Goal: Information Seeking & Learning: Learn about a topic

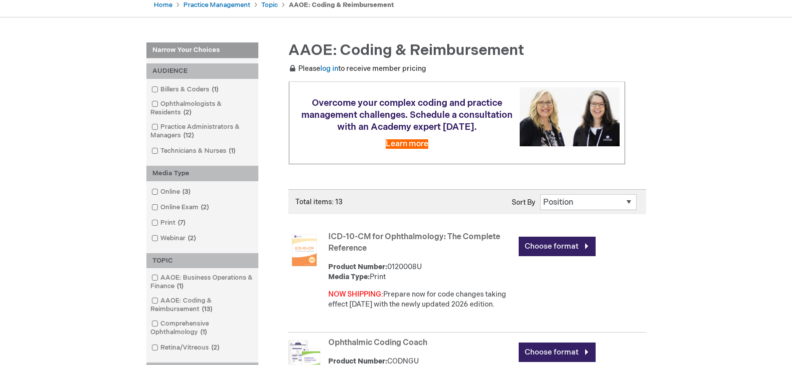
scroll to position [100, 0]
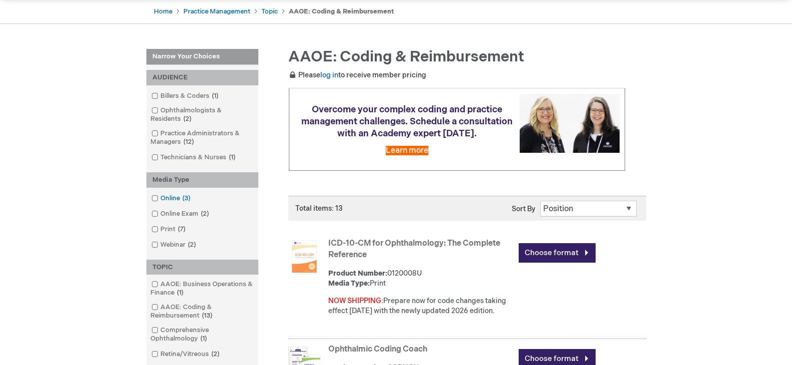
click at [160, 198] on span at bounding box center [160, 198] width 0 height 8
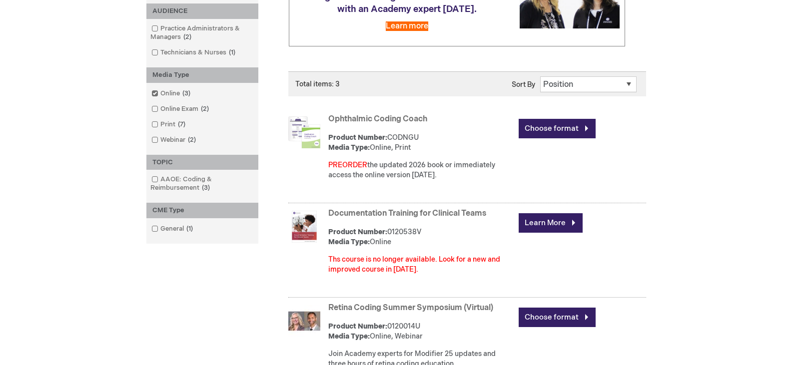
scroll to position [200, 0]
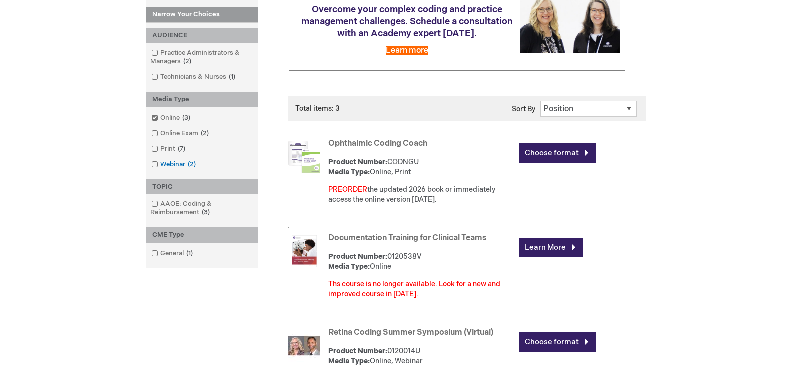
click at [160, 165] on span at bounding box center [160, 164] width 0 height 8
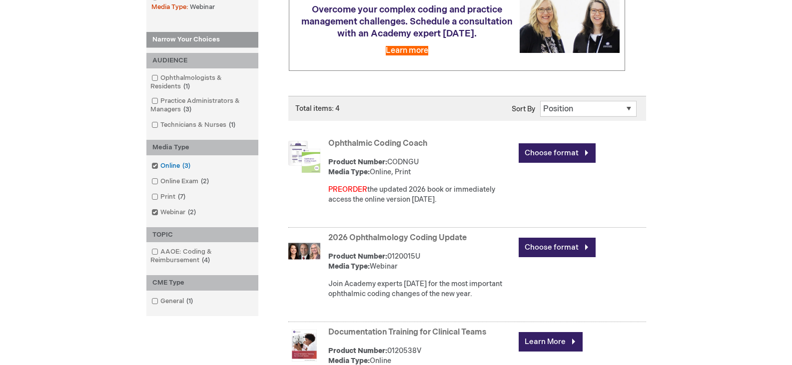
click at [160, 166] on span at bounding box center [160, 166] width 0 height 8
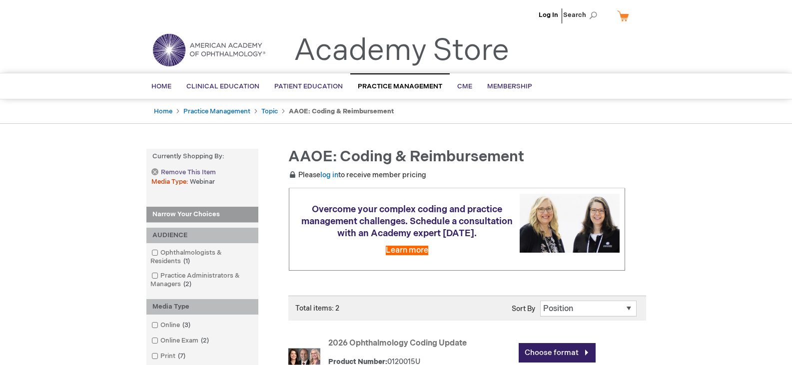
click at [155, 171] on link "Remove This Item" at bounding box center [183, 172] width 64 height 8
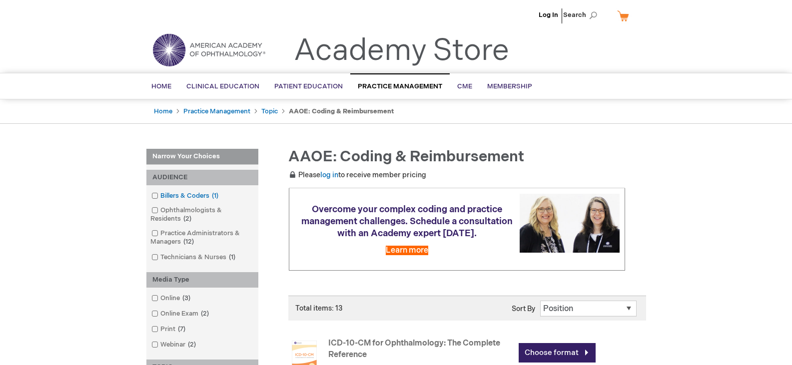
click at [160, 195] on span at bounding box center [160, 196] width 0 height 8
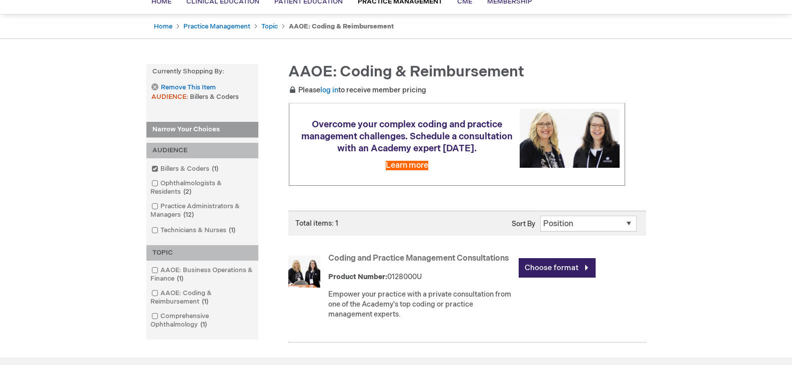
scroll to position [100, 0]
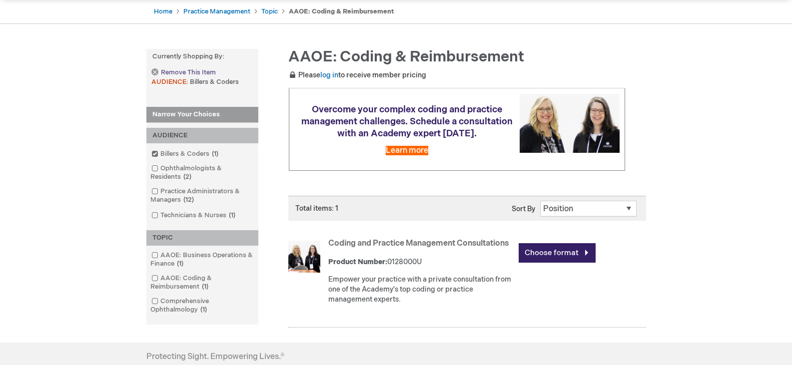
click at [157, 71] on link "Remove This Item" at bounding box center [183, 72] width 64 height 8
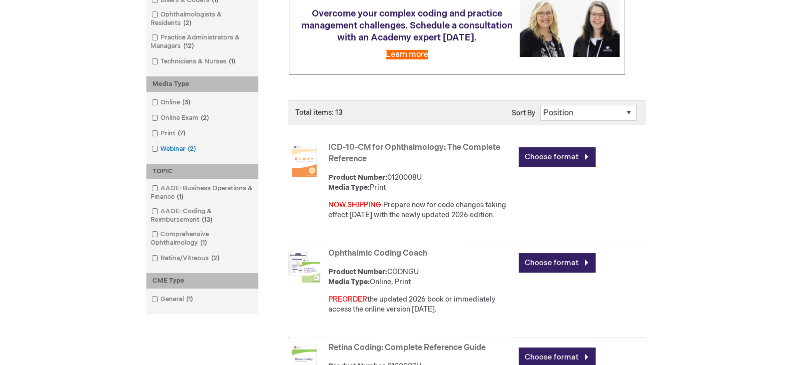
scroll to position [200, 0]
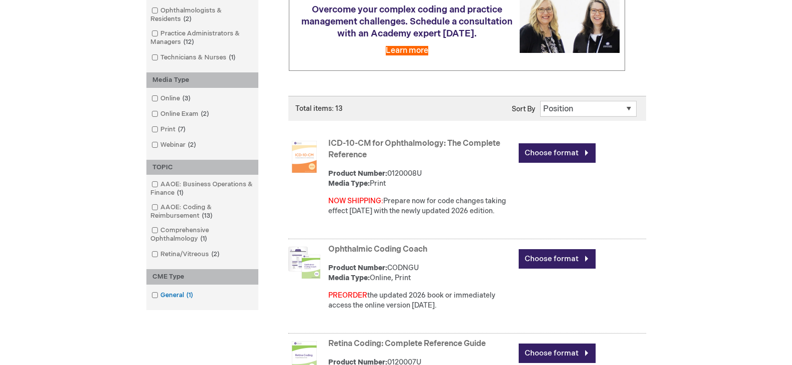
click at [160, 295] on span at bounding box center [160, 295] width 0 height 8
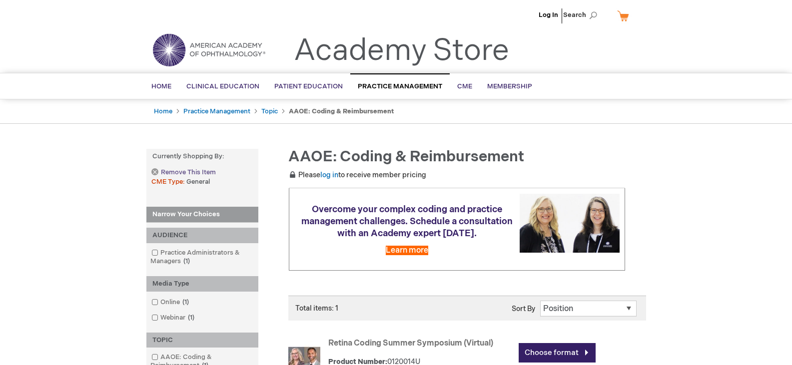
click at [153, 173] on link "Remove This Item" at bounding box center [183, 172] width 64 height 8
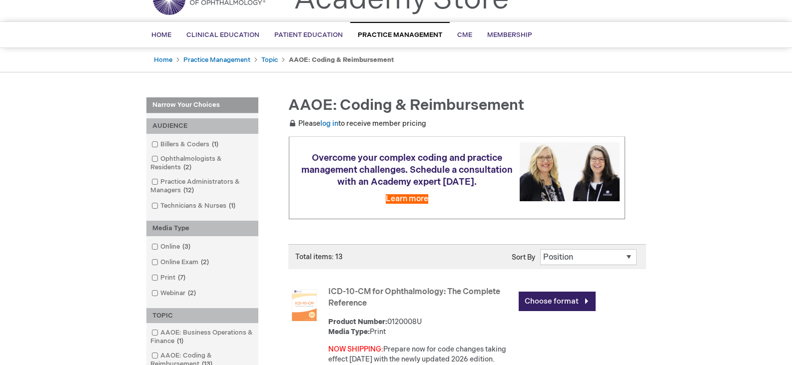
scroll to position [100, 0]
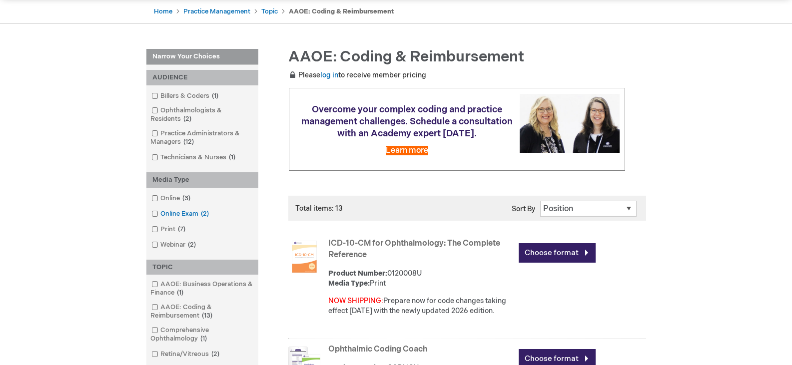
click at [160, 213] on span at bounding box center [160, 214] width 0 height 8
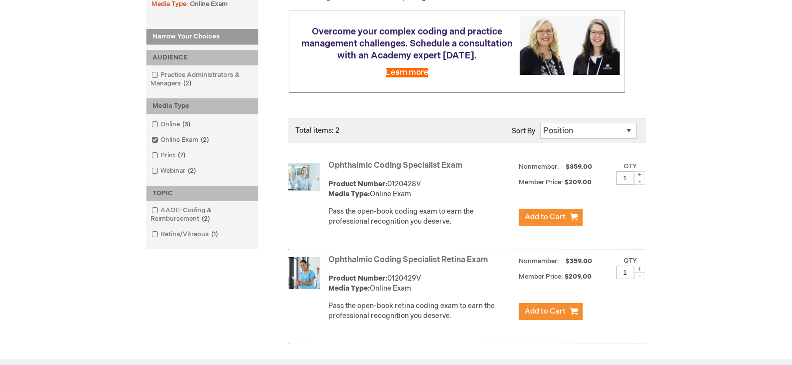
scroll to position [200, 0]
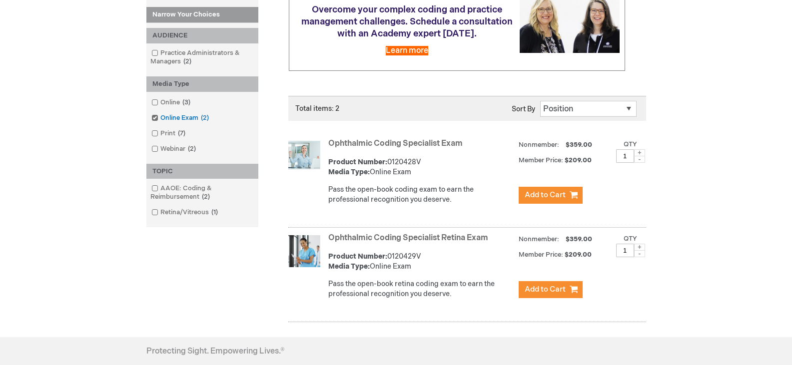
click at [160, 117] on span at bounding box center [160, 118] width 0 height 8
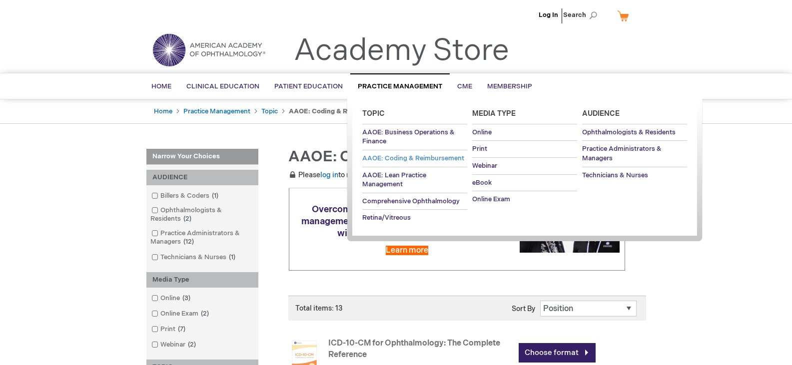
click at [398, 159] on span "AAOE: Coding & Reimbursement" at bounding box center [413, 158] width 102 height 8
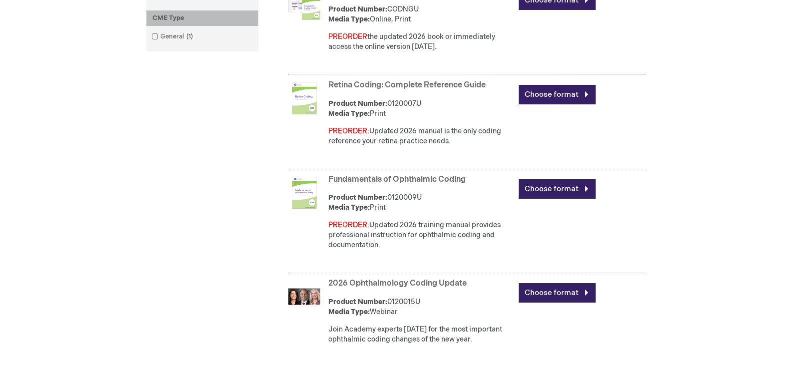
scroll to position [450, 0]
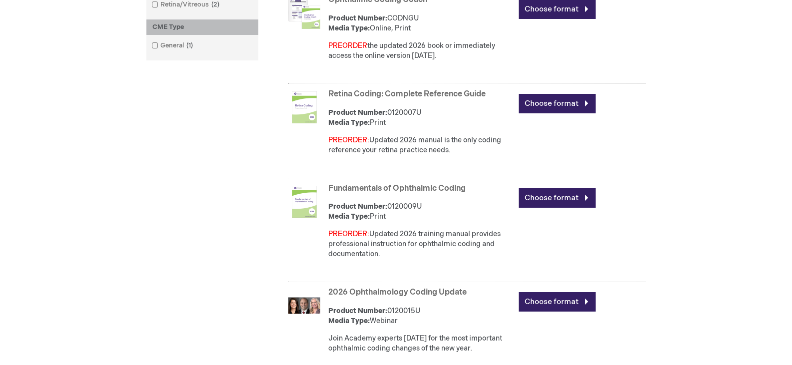
click at [437, 189] on link "Fundamentals of Ophthalmic Coding" at bounding box center [396, 188] width 137 height 9
